Goal: Transaction & Acquisition: Purchase product/service

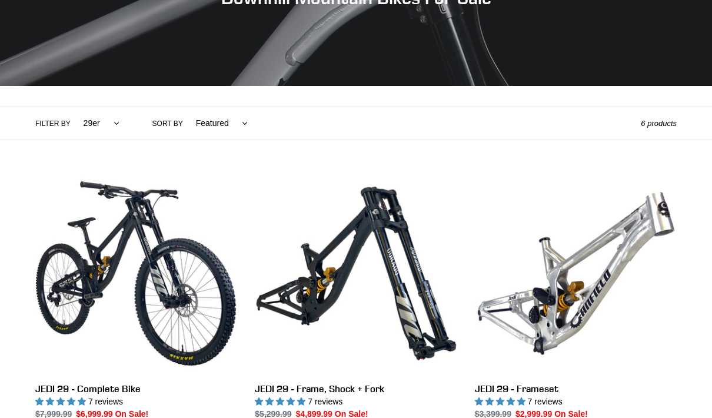
scroll to position [218, 0]
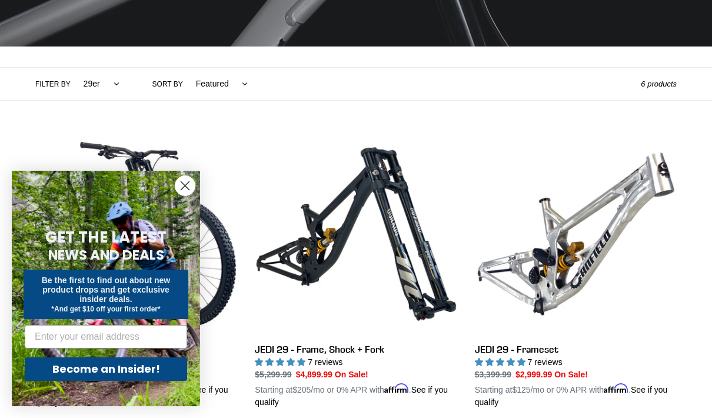
click at [182, 195] on circle "Close dialog" at bounding box center [184, 185] width 19 height 19
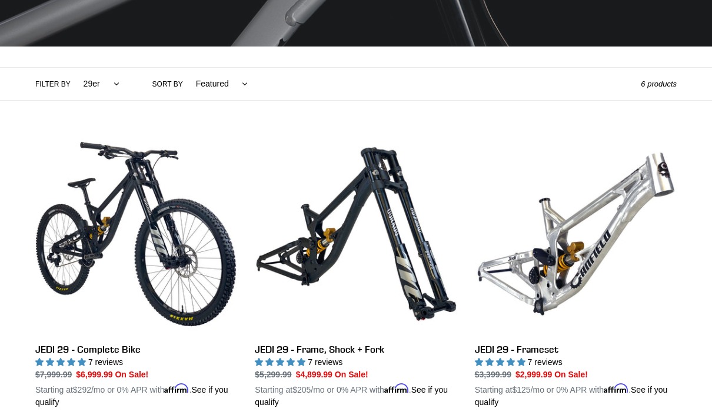
click at [86, 254] on link "JEDI 29 - Complete Bike" at bounding box center [136, 270] width 202 height 275
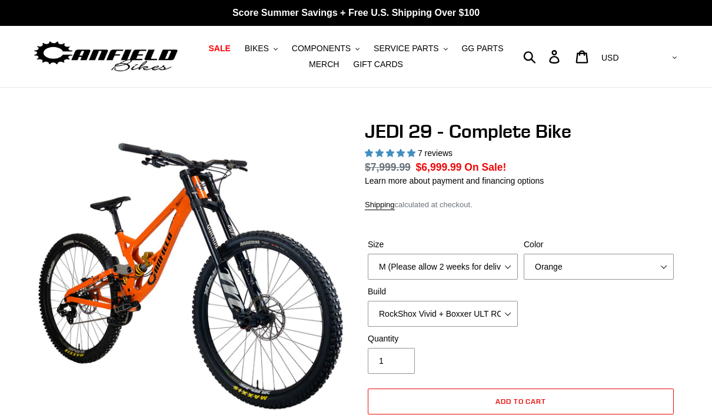
select select "highest-rating"
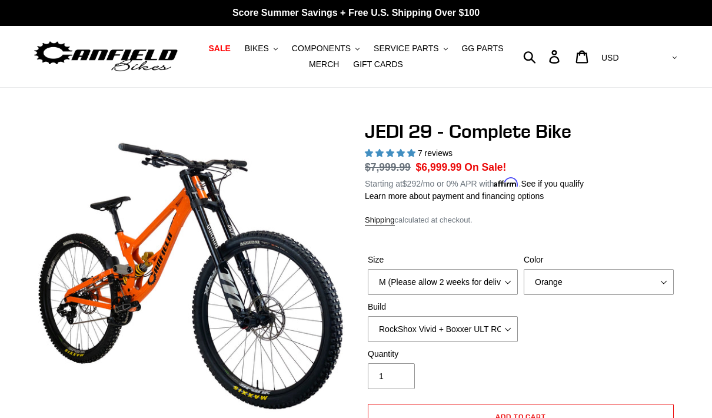
scroll to position [24, 0]
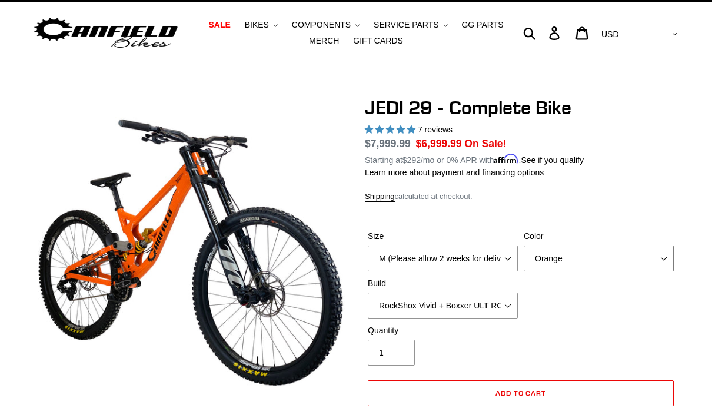
click at [620, 259] on select "Orange Stealth Black Raw" at bounding box center [599, 258] width 150 height 26
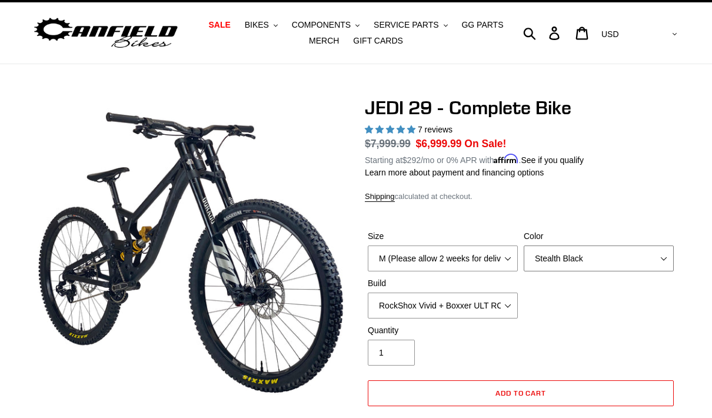
click at [642, 255] on select "Orange Stealth Black Raw" at bounding box center [599, 258] width 150 height 26
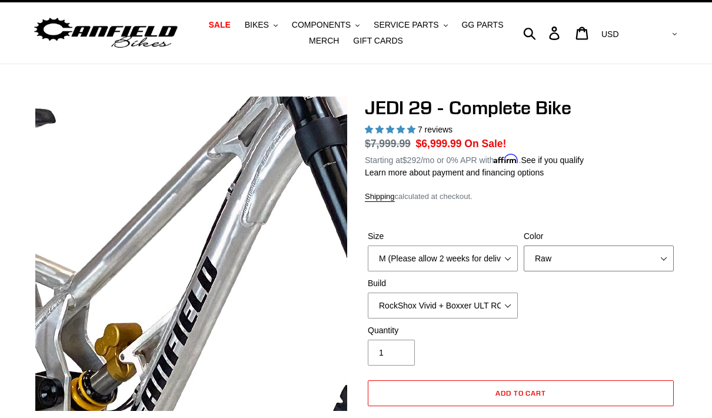
click at [648, 251] on select "Orange Stealth Black Raw" at bounding box center [599, 258] width 150 height 26
select select "Orange"
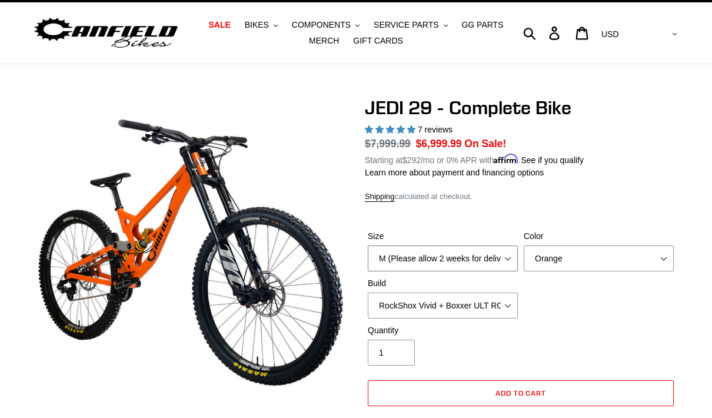
click at [501, 258] on select "M (Please allow 2 weeks for delivery) L (Please allow 2 weeks for delivery) XL …" at bounding box center [443, 258] width 150 height 26
select select "L (Please allow 2 weeks for delivery)"
click at [507, 304] on select "RockShox Vivid + Boxxer ULT RC2 C3 200 + SRAM XO RockShox Vivid + Boxxer ULT RC…" at bounding box center [443, 305] width 150 height 26
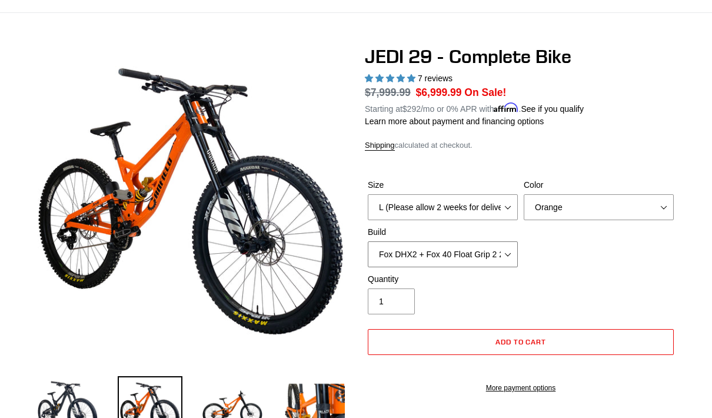
scroll to position [98, 0]
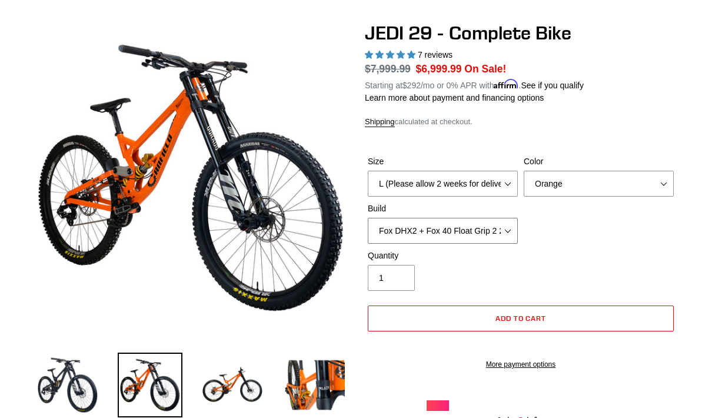
click at [499, 231] on select "RockShox Vivid + Boxxer ULT RC2 C3 200 + SRAM XO RockShox Vivid + Boxxer ULT RC…" at bounding box center [443, 231] width 150 height 26
click at [514, 232] on select "RockShox Vivid + Boxxer ULT RC2 C3 200 + SRAM XO RockShox Vivid + Boxxer ULT RC…" at bounding box center [443, 231] width 150 height 26
click at [505, 238] on select "RockShox Vivid + Boxxer ULT RC2 C3 200 + SRAM XO RockShox Vivid + Boxxer ULT RC…" at bounding box center [443, 231] width 150 height 26
click at [484, 213] on label "Build" at bounding box center [443, 208] width 150 height 12
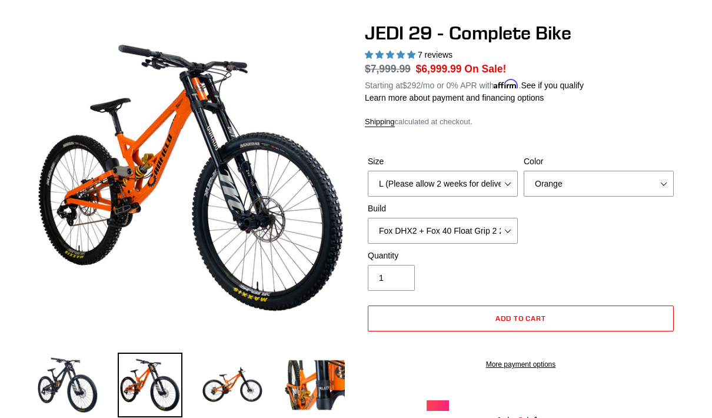
click at [484, 218] on select "RockShox Vivid + Boxxer ULT RC2 C3 200 + SRAM XO RockShox Vivid + Boxxer ULT RC…" at bounding box center [443, 231] width 150 height 26
click at [486, 226] on select "RockShox Vivid + Boxxer ULT RC2 C3 200 + SRAM XO RockShox Vivid + Boxxer ULT RC…" at bounding box center [443, 231] width 150 height 26
click at [479, 218] on select "RockShox Vivid + Boxxer ULT RC2 C3 200 + SRAM XO RockShox Vivid + Boxxer ULT RC…" at bounding box center [443, 231] width 150 height 26
click at [502, 231] on select "RockShox Vivid + Boxxer ULT RC2 C3 200 + SRAM XO RockShox Vivid + Boxxer ULT RC…" at bounding box center [443, 231] width 150 height 26
select select "EXT [PERSON_NAME] V3 + EXT Vaia 200 + SRAM XO"
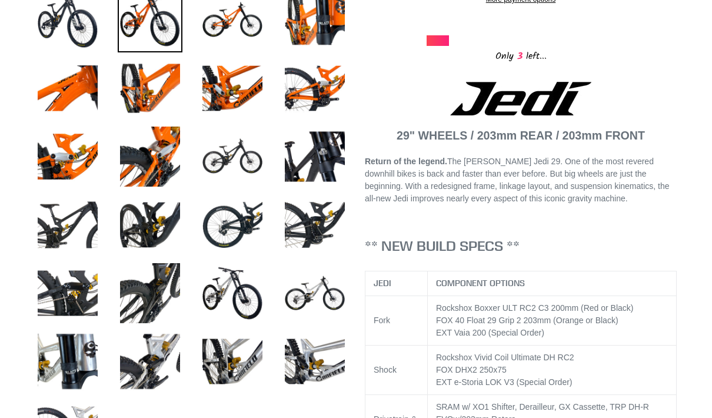
click at [241, 292] on img at bounding box center [232, 293] width 65 height 65
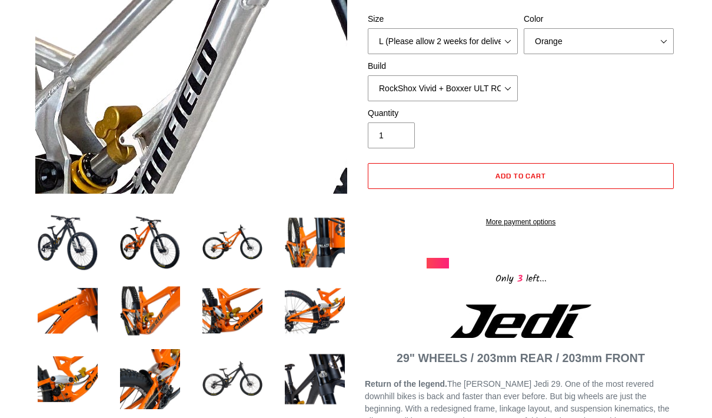
scroll to position [239, 0]
